Goal: Task Accomplishment & Management: Manage account settings

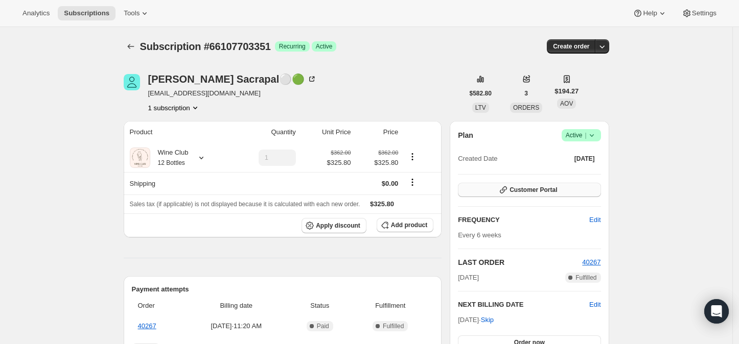
click at [549, 190] on span "Customer Portal" at bounding box center [533, 190] width 48 height 8
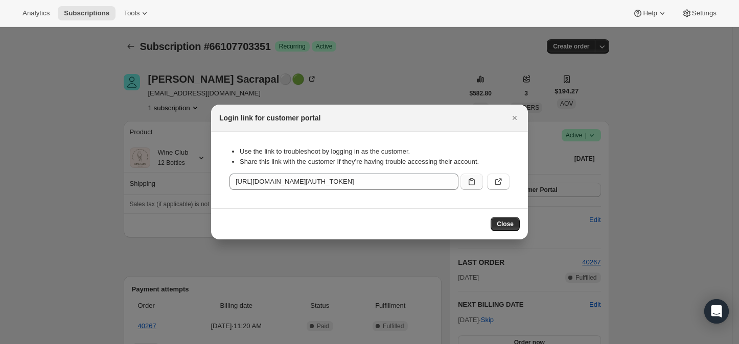
click at [472, 179] on icon ":rc1:" at bounding box center [471, 182] width 10 height 10
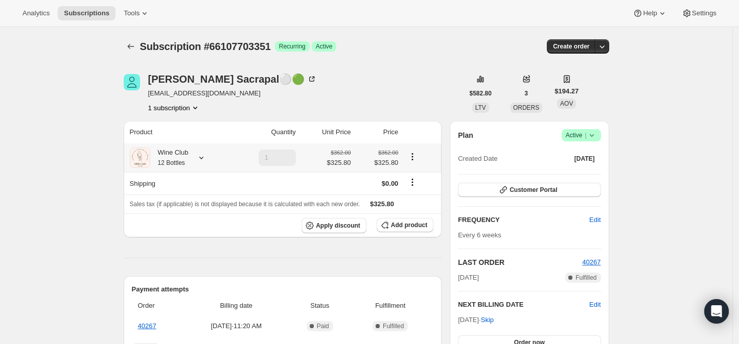
click at [206, 156] on icon at bounding box center [201, 158] width 10 height 10
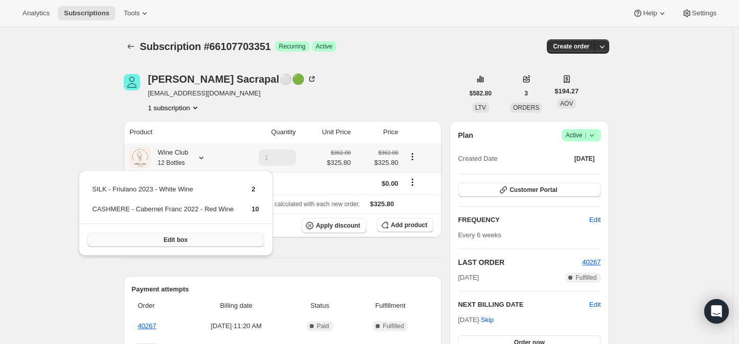
click at [155, 239] on button "Edit box" at bounding box center [175, 240] width 177 height 14
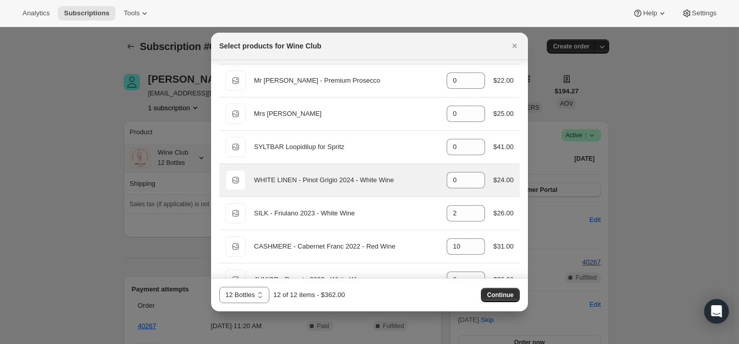
scroll to position [65, 0]
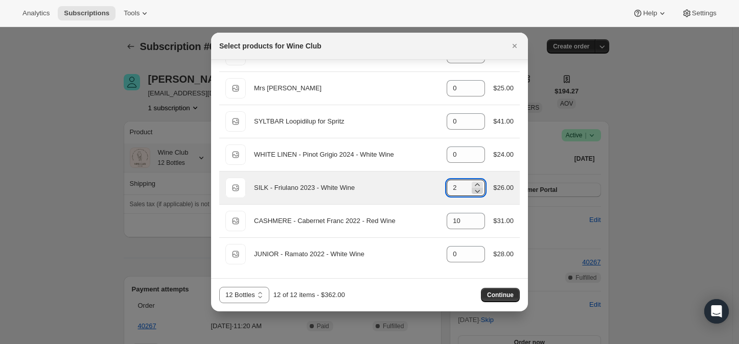
click at [474, 191] on icon ":re3:" at bounding box center [477, 191] width 10 height 10
click at [475, 191] on icon ":re3:" at bounding box center [477, 191] width 5 height 3
type input "0"
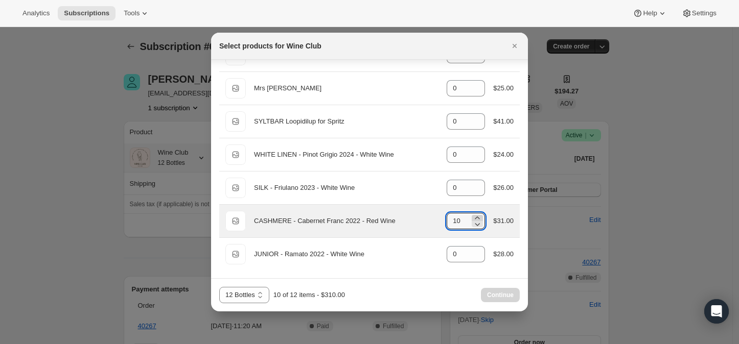
click at [472, 217] on icon ":re3:" at bounding box center [477, 218] width 10 height 10
type input "12"
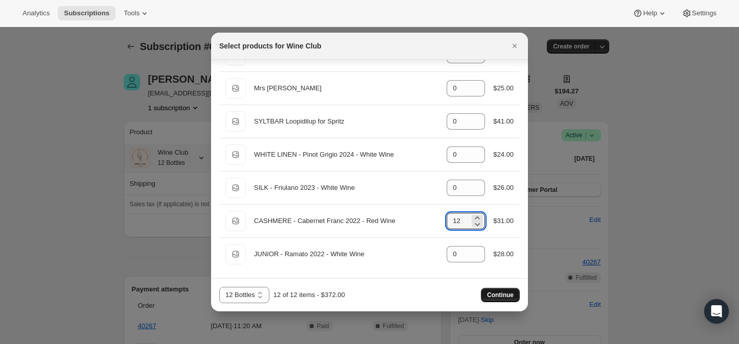
click at [497, 297] on span "Continue" at bounding box center [500, 295] width 27 height 8
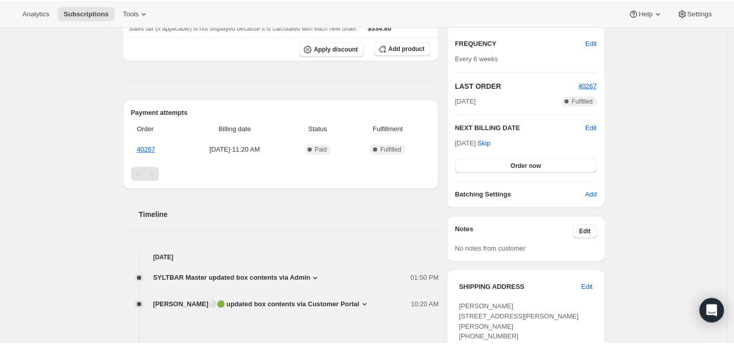
scroll to position [227, 0]
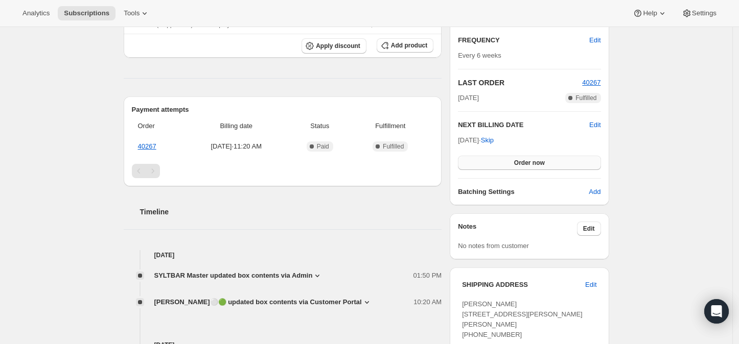
click at [530, 161] on span "Order now" at bounding box center [529, 163] width 31 height 8
click at [529, 160] on span "Click to confirm" at bounding box center [529, 163] width 46 height 8
